Goal: Contribute content

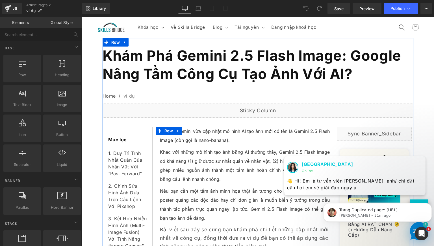
click at [190, 153] on p "Khác với những mô hình tạo ảnh bằng AI thường thấy, Gemini 2.5 Flash Image có k…" at bounding box center [245, 166] width 170 height 36
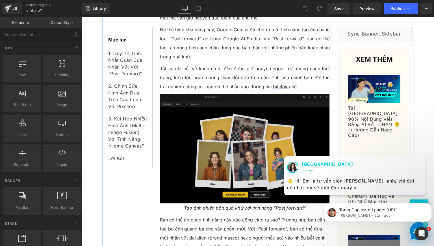
scroll to position [329, 0]
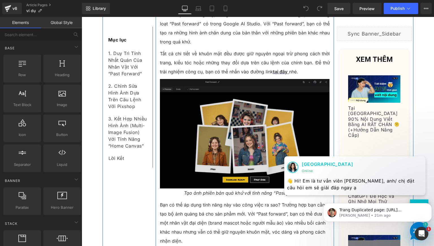
click at [206, 156] on img at bounding box center [245, 134] width 170 height 110
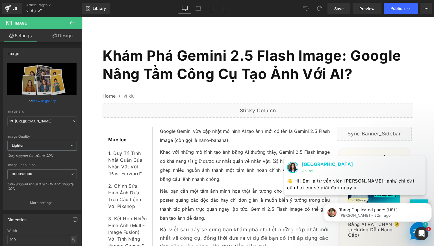
scroll to position [47, 0]
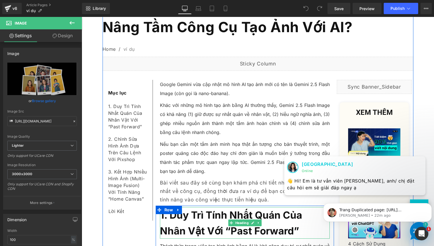
click at [228, 225] on div "Rendering Content" at bounding box center [217, 224] width 35 height 6
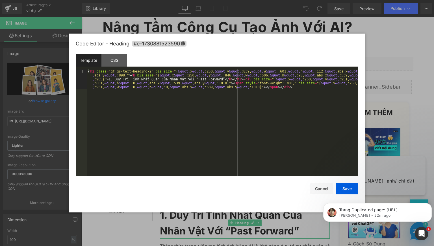
click at [234, 0] on div "You are previewing how the will restyle your page. You can not edit Elements in…" at bounding box center [217, 0] width 434 height 0
click at [184, 43] on icon at bounding box center [182, 44] width 3 height 4
click at [340, 190] on button "Save" at bounding box center [347, 188] width 23 height 11
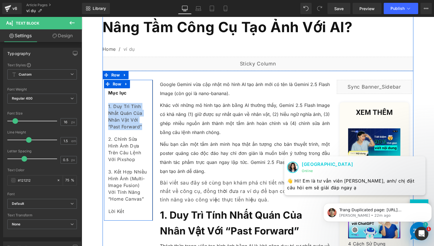
drag, startPoint x: 141, startPoint y: 125, endPoint x: 104, endPoint y: 103, distance: 43.5
click at [104, 103] on div "Mục lục Text Block 1. Duy Trì Tính Nhất Quán Của Nhân Vật Với “Past Forward” Te…" at bounding box center [128, 153] width 49 height 130
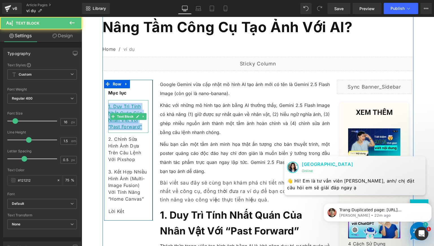
click at [119, 105] on link "1. Duy Trì Tính Nhất Quán Của Nhân Vật Với “Past Forward”" at bounding box center [125, 117] width 34 height 26
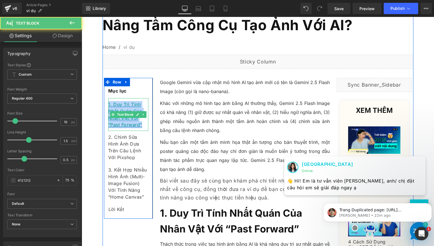
click at [119, 105] on link "1. Duy Trì Tính Nhất Quán Của Nhân Vật Với “Past Forward”" at bounding box center [125, 115] width 34 height 26
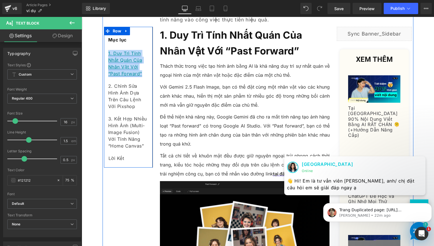
scroll to position [229, 0]
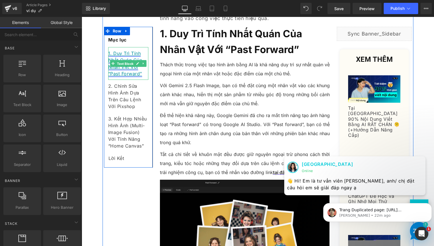
click at [132, 61] on span "Text Block" at bounding box center [125, 63] width 19 height 7
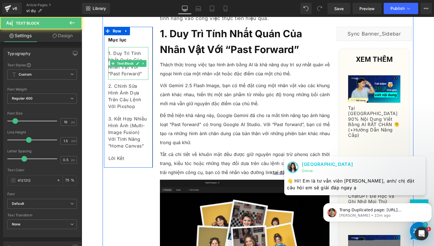
click at [143, 74] on div "1. Duy Trì Tính Nhất Quán Của Nhân Vật Với “Past Forward”" at bounding box center [128, 63] width 40 height 33
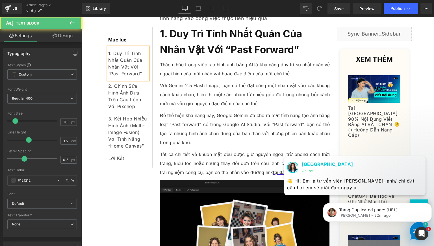
click at [143, 74] on div "1. Duy Trì Tính Nhất Quán Của Nhân Vật Với “Past Forward”" at bounding box center [128, 63] width 40 height 33
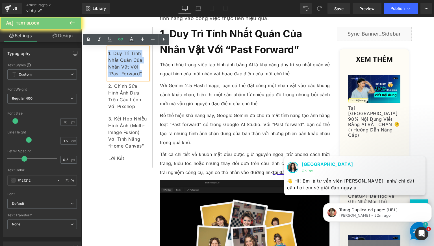
click at [143, 74] on div "1. Duy Trì Tính Nhất Quán Của Nhân Vật Với “Past Forward”" at bounding box center [128, 63] width 40 height 33
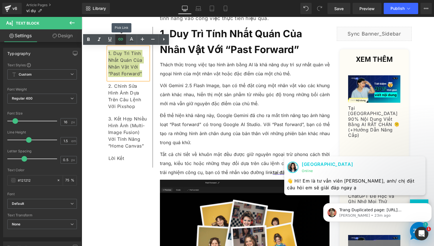
click at [121, 36] on link at bounding box center [120, 39] width 11 height 11
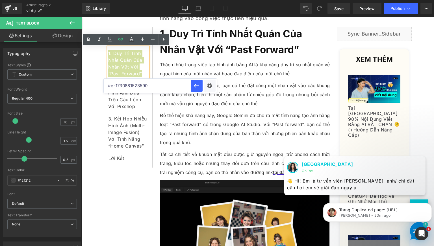
click at [184, 86] on input "#e-1730881523590" at bounding box center [147, 86] width 87 height 14
click at [196, 86] on icon "button" at bounding box center [196, 85] width 5 height 3
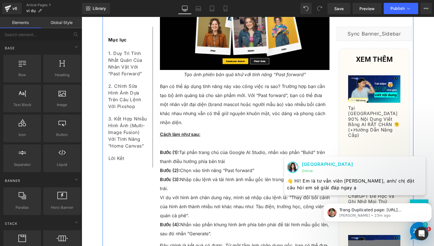
scroll to position [464, 0]
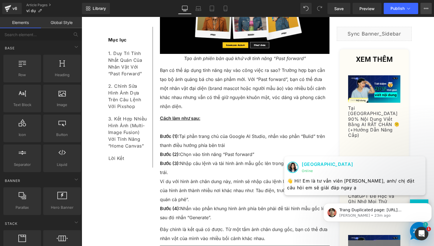
click at [422, 11] on button "View Live Page View with current Template Save Template to Library Schedule Pub…" at bounding box center [425, 8] width 11 height 11
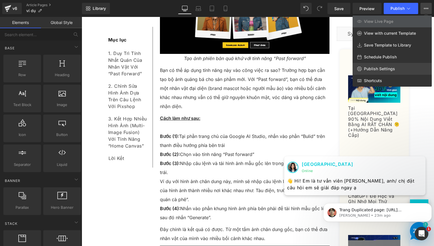
click at [391, 66] on link "Publish Settings" at bounding box center [392, 69] width 79 height 12
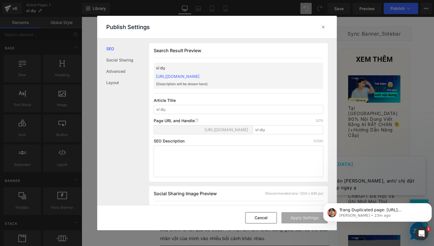
scroll to position [0, 0]
click at [265, 129] on input "vi-dụ" at bounding box center [288, 129] width 71 height 9
click at [246, 148] on textarea at bounding box center [238, 161] width 169 height 32
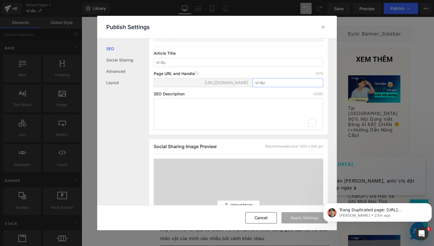
click at [274, 82] on input "vi-dụ" at bounding box center [288, 82] width 71 height 9
type input "vi-du"
click at [138, 134] on div "SEO Social Sharing Advanced Layout" at bounding box center [123, 122] width 52 height 167
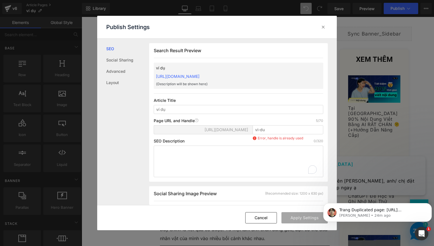
scroll to position [47, 0]
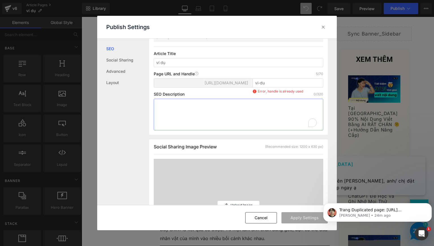
click at [205, 108] on textarea "To enrich screen reader interactions, please activate Accessibility in Grammarl…" at bounding box center [238, 115] width 169 height 32
click at [186, 102] on textarea "To enrich screen reader interactions, please activate Accessibility in Grammarl…" at bounding box center [238, 115] width 169 height 32
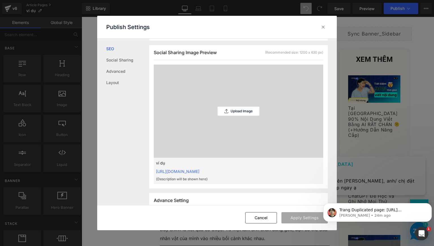
scroll to position [188, 0]
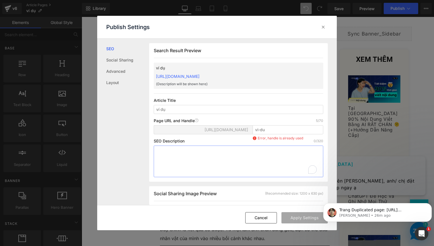
click at [200, 163] on textarea "To enrich screen reader interactions, please activate Accessibility in Grammarl…" at bounding box center [238, 162] width 169 height 32
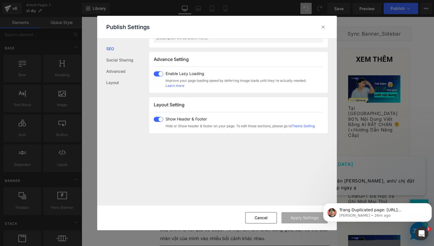
scroll to position [199, 0]
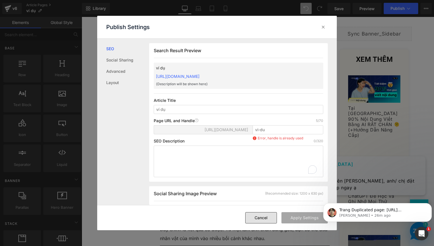
click at [267, 221] on button "Cancel" at bounding box center [261, 217] width 32 height 11
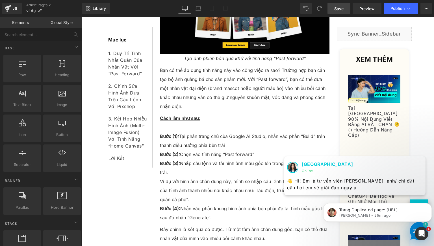
click at [340, 10] on span "Save" at bounding box center [338, 9] width 9 height 6
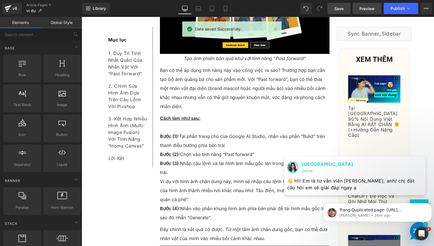
click at [372, 6] on span "Preview" at bounding box center [366, 9] width 15 height 6
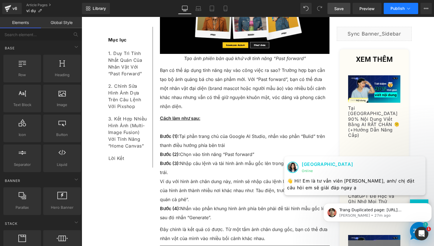
click at [409, 9] on icon at bounding box center [408, 9] width 3 height 2
click at [408, 9] on icon at bounding box center [409, 9] width 6 height 6
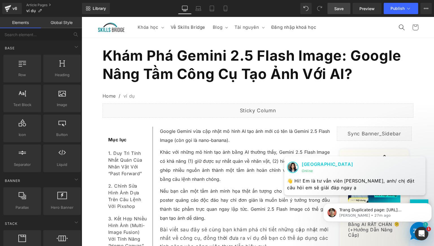
scroll to position [51, 0]
